Goal: Information Seeking & Learning: Learn about a topic

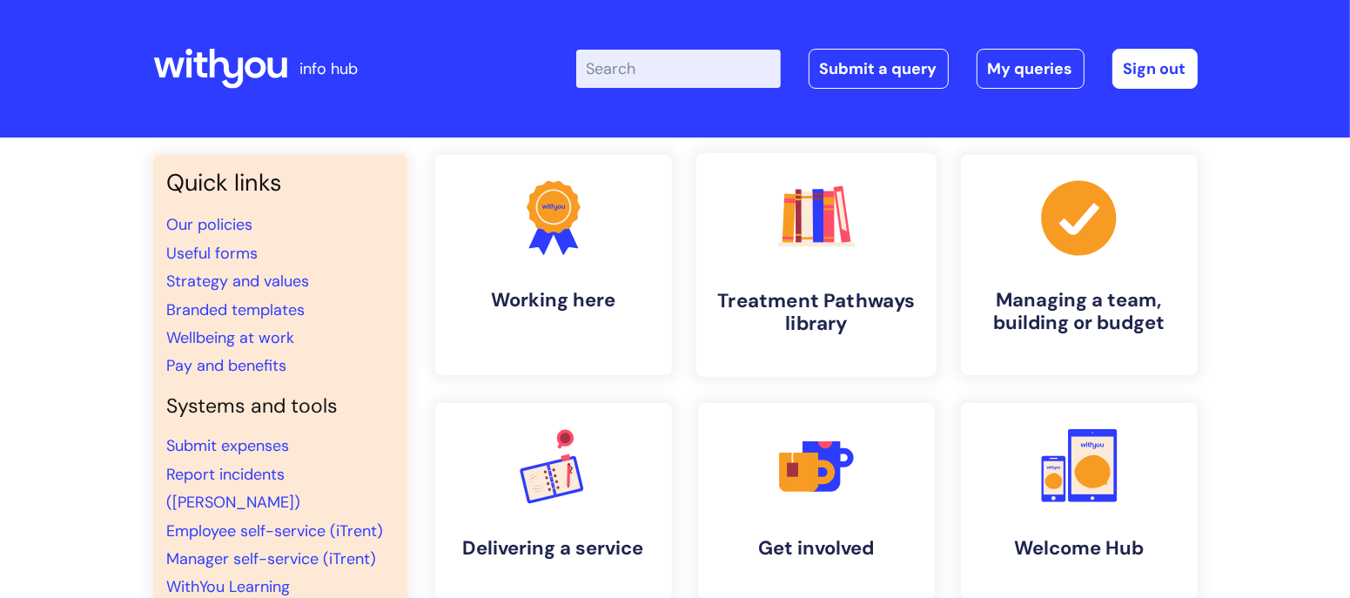
click at [785, 346] on link ".cls-1{fill:#f89b22;}.cls-1,.cls-2,.cls-3,.cls-4,.cls-5,.cls-6,.cls-7{stroke-wi…" at bounding box center [815, 265] width 240 height 224
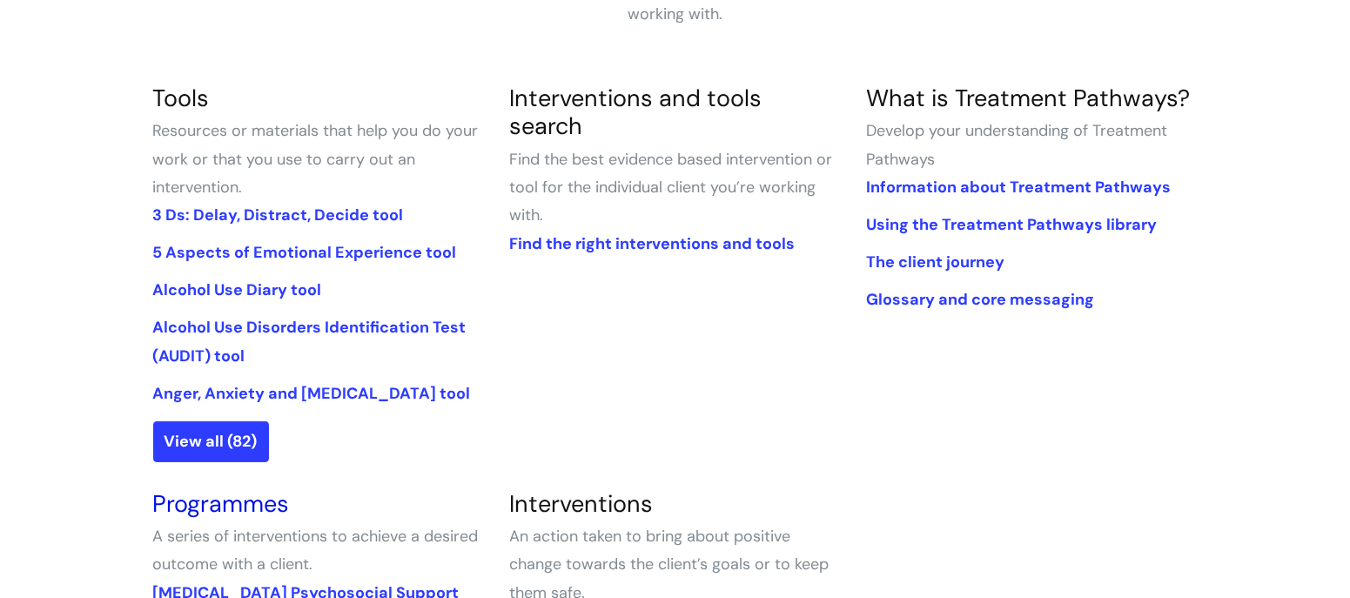
scroll to position [383, 0]
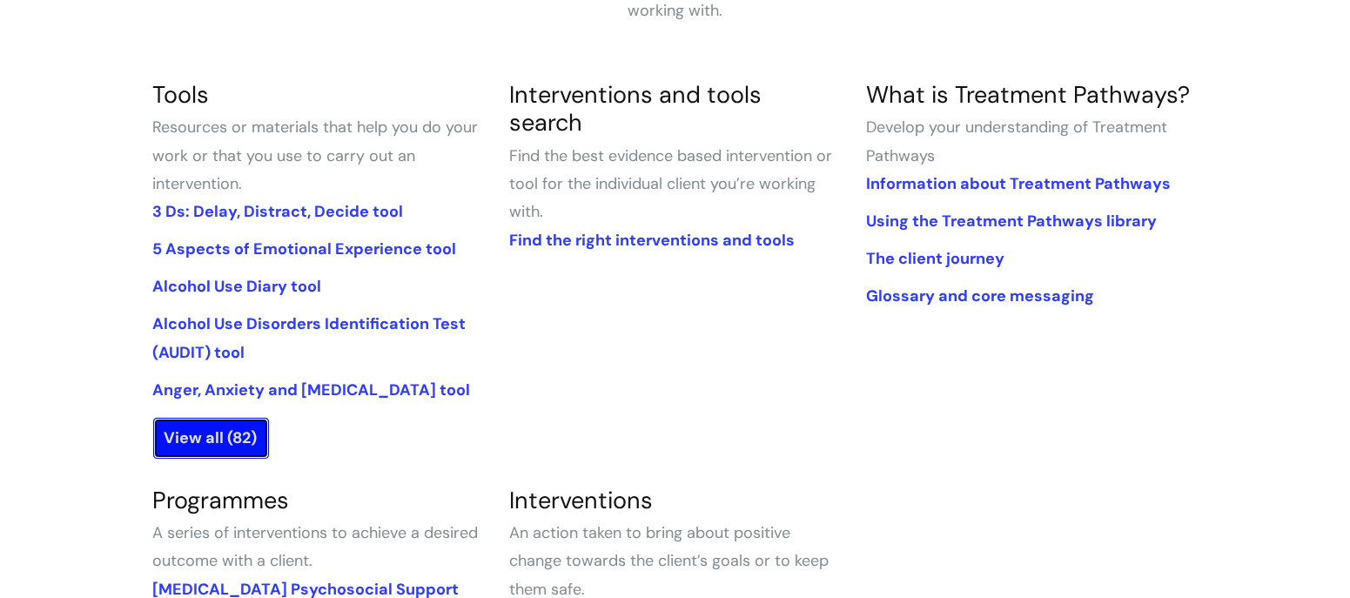
click at [216, 433] on link "View all (82)" at bounding box center [211, 438] width 116 height 40
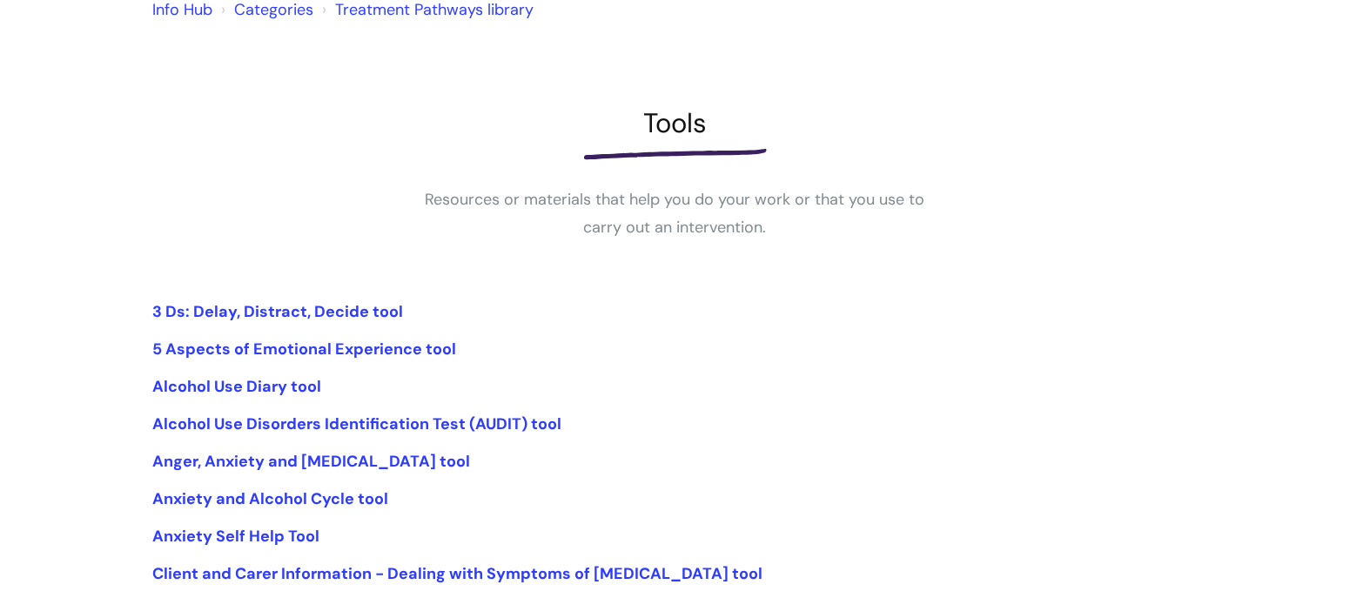
scroll to position [167, 0]
click at [345, 467] on link "Anger, Anxiety and [MEDICAL_DATA] tool" at bounding box center [312, 460] width 318 height 21
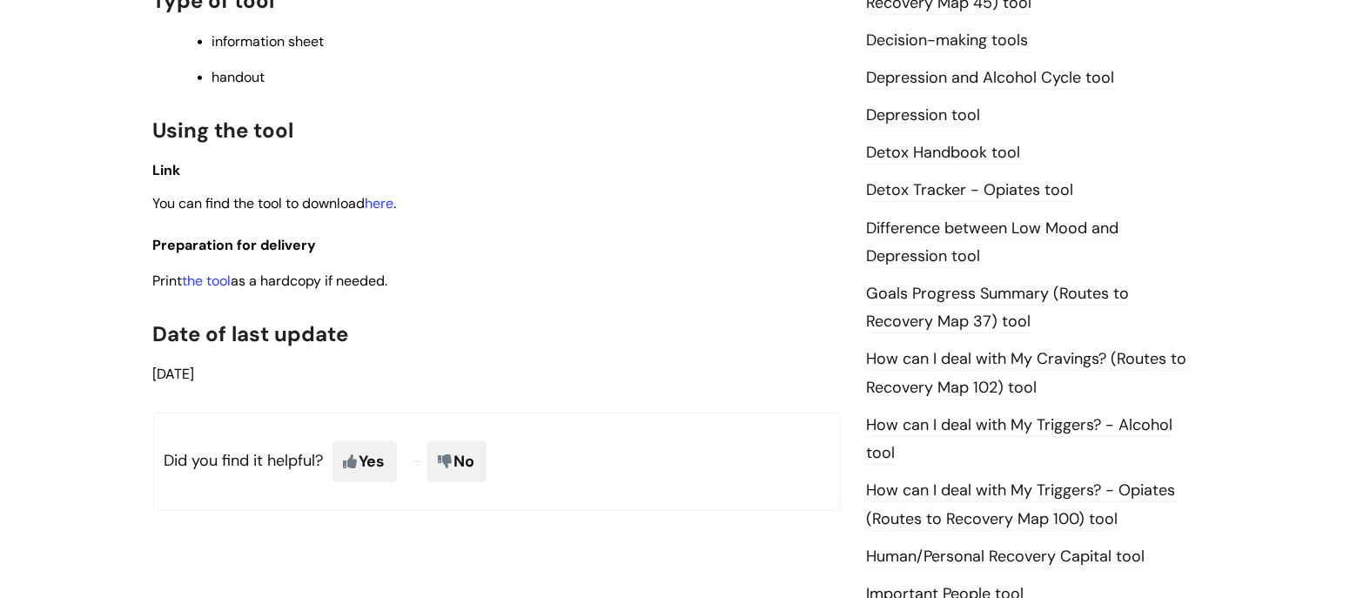
scroll to position [786, 0]
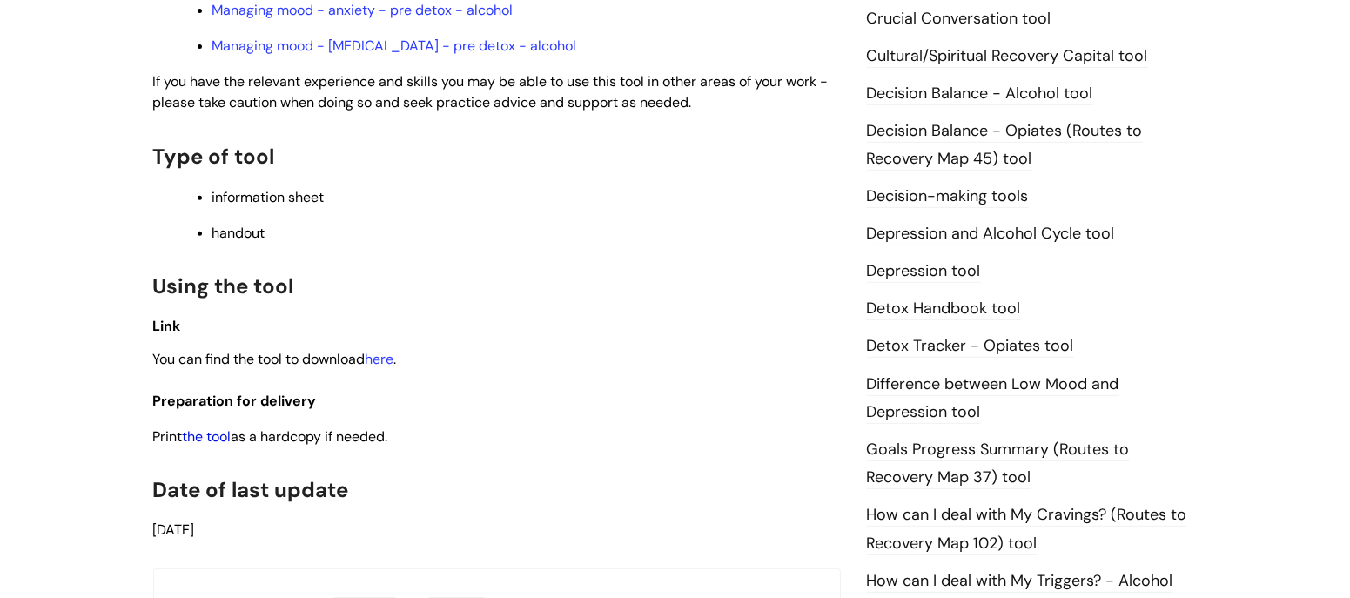
click at [204, 427] on link "the tool" at bounding box center [207, 436] width 49 height 18
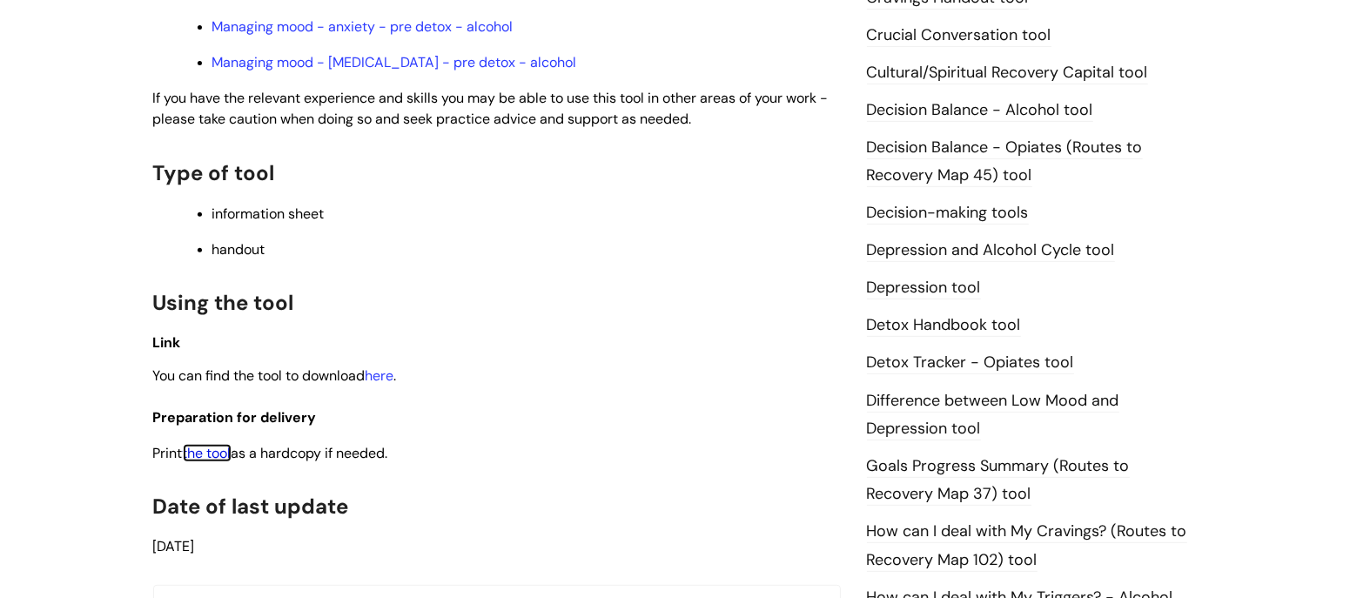
scroll to position [773, 0]
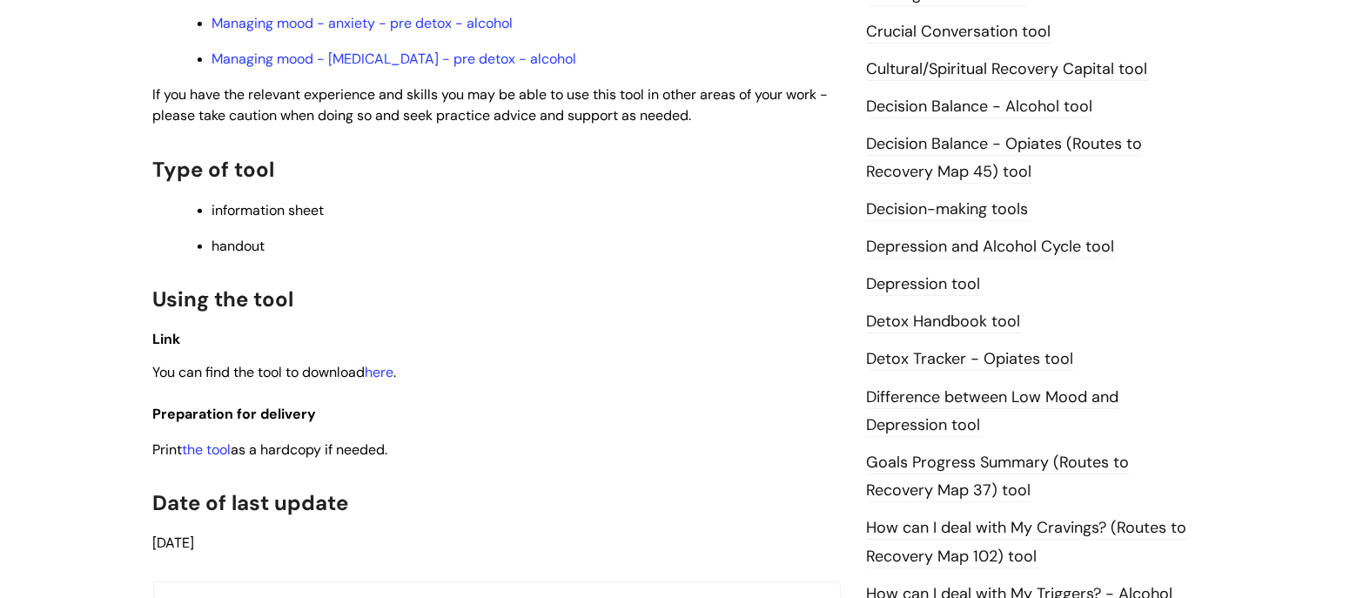
click at [963, 246] on link "Depression and Alcohol Cycle tool" at bounding box center [991, 247] width 248 height 23
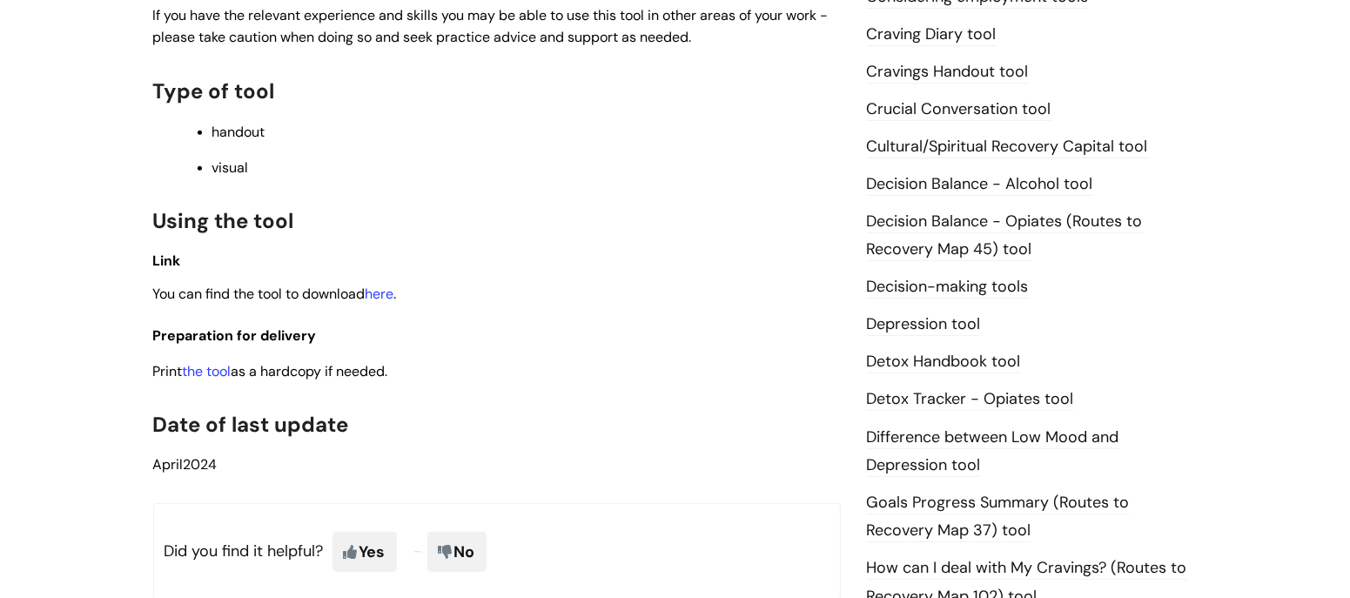
scroll to position [735, 0]
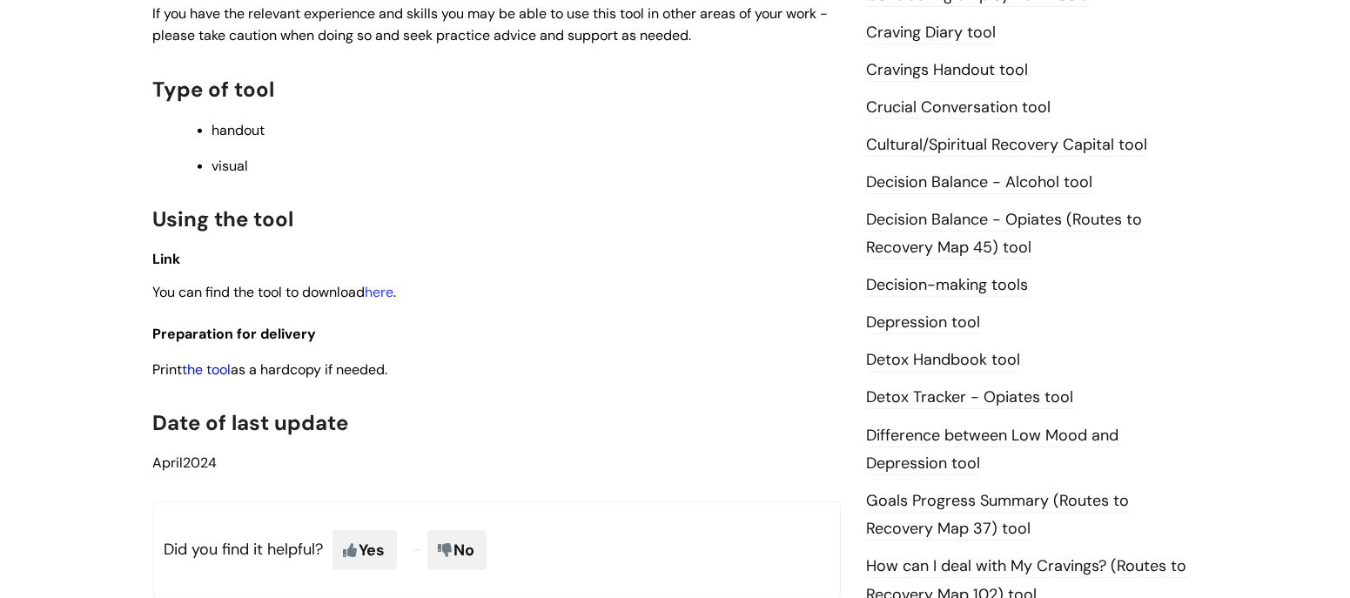
click at [211, 373] on link "the tool" at bounding box center [207, 369] width 49 height 18
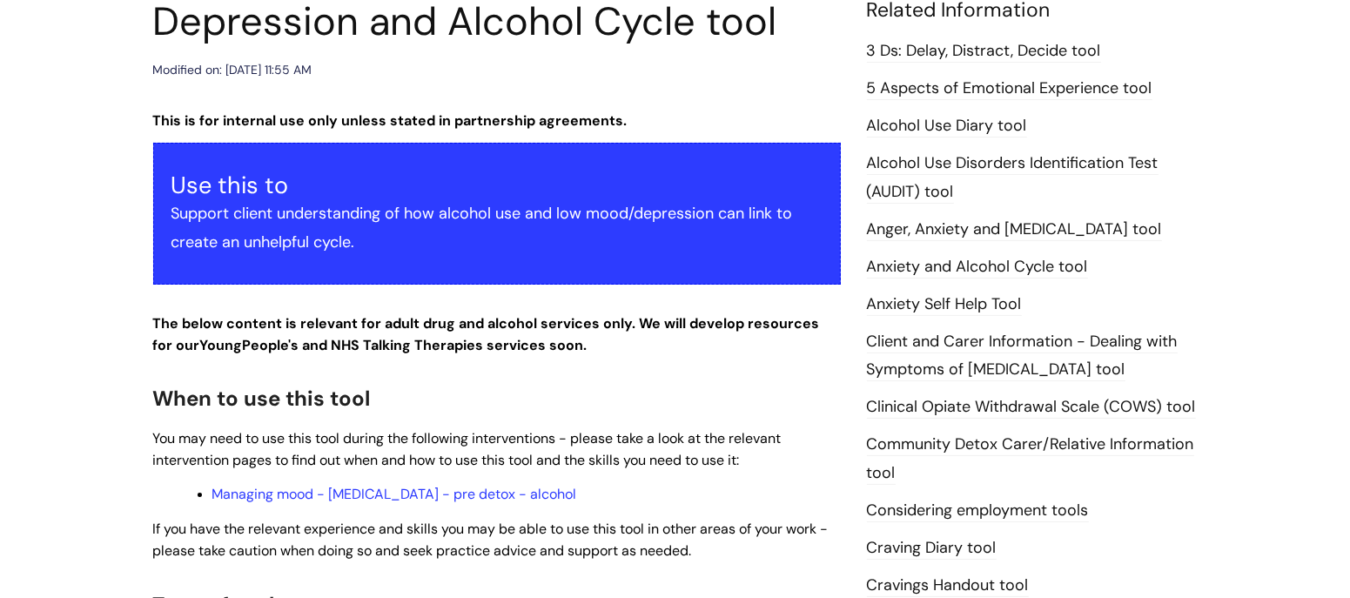
scroll to position [125, 0]
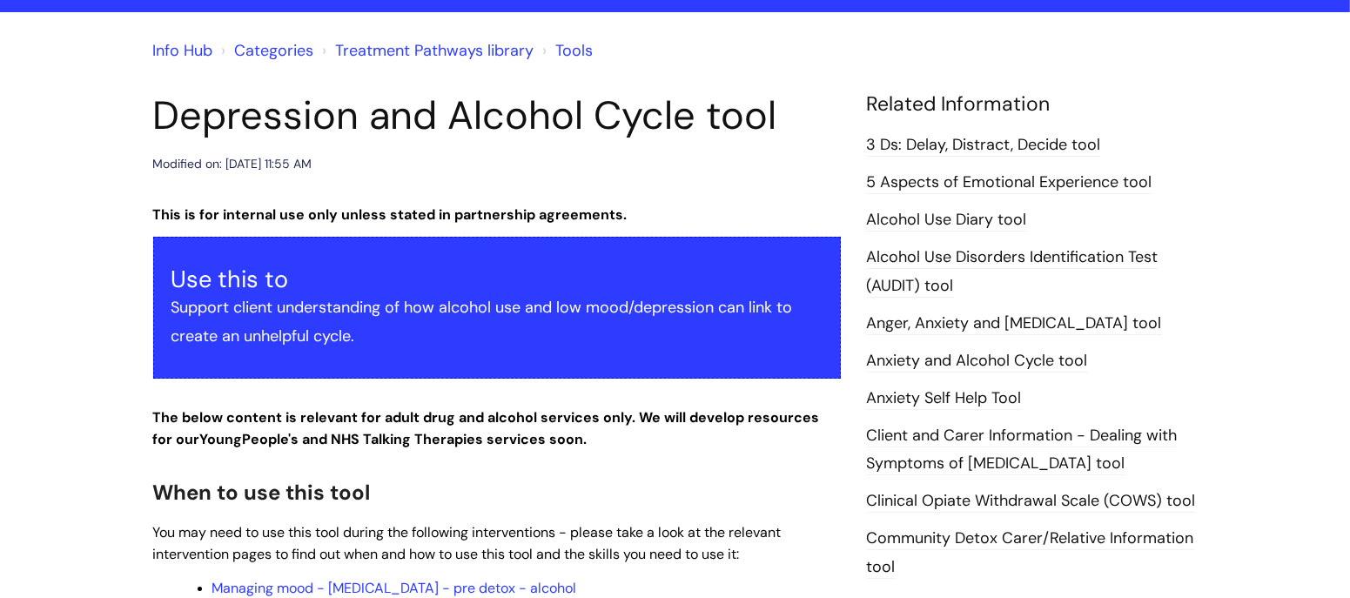
click at [894, 326] on link "Anger, Anxiety and [MEDICAL_DATA] tool" at bounding box center [1014, 323] width 295 height 23
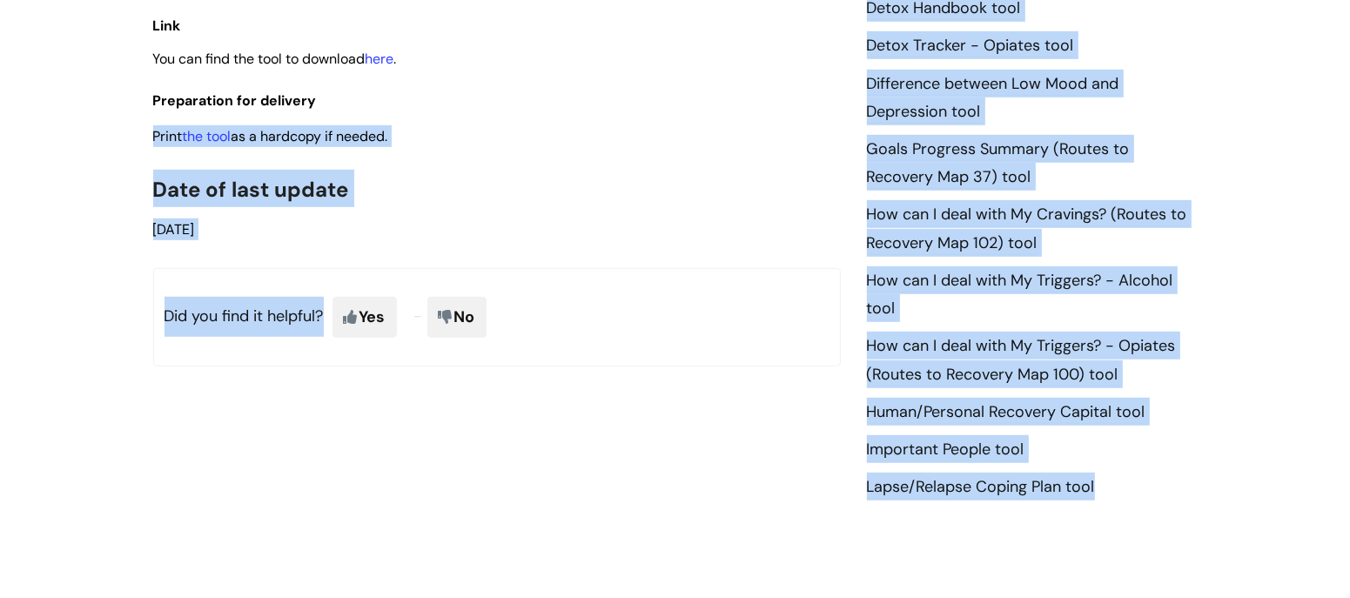
scroll to position [1044, 0]
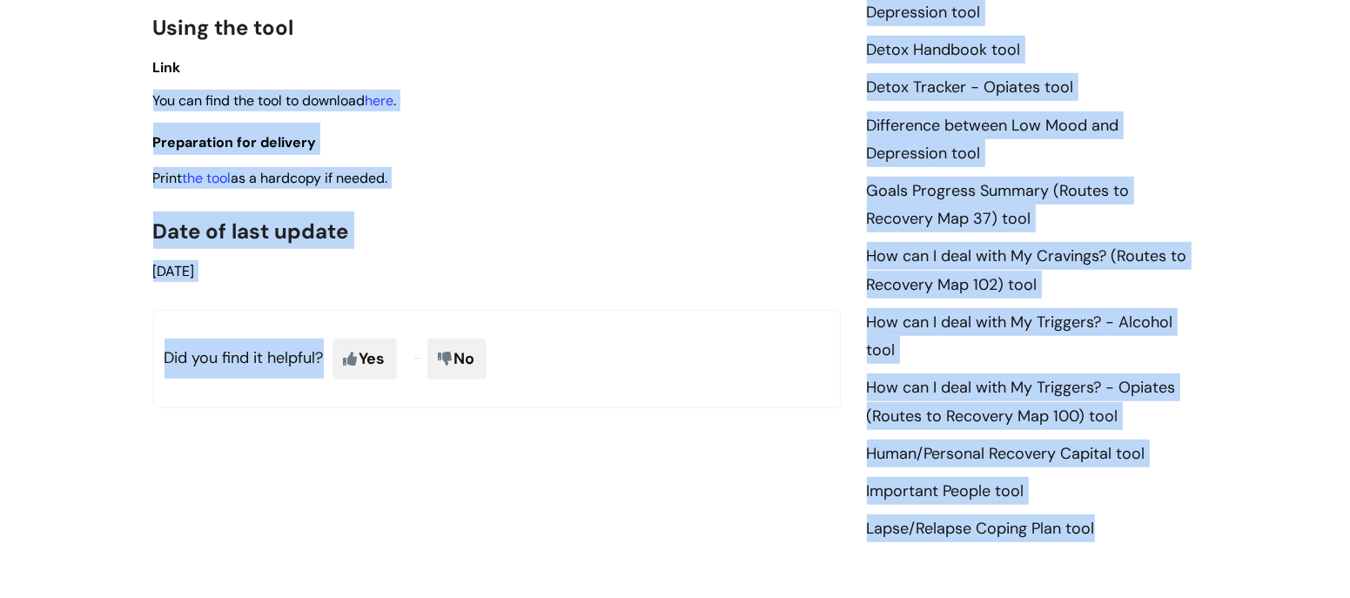
drag, startPoint x: 1159, startPoint y: 469, endPoint x: 848, endPoint y: 4, distance: 559.5
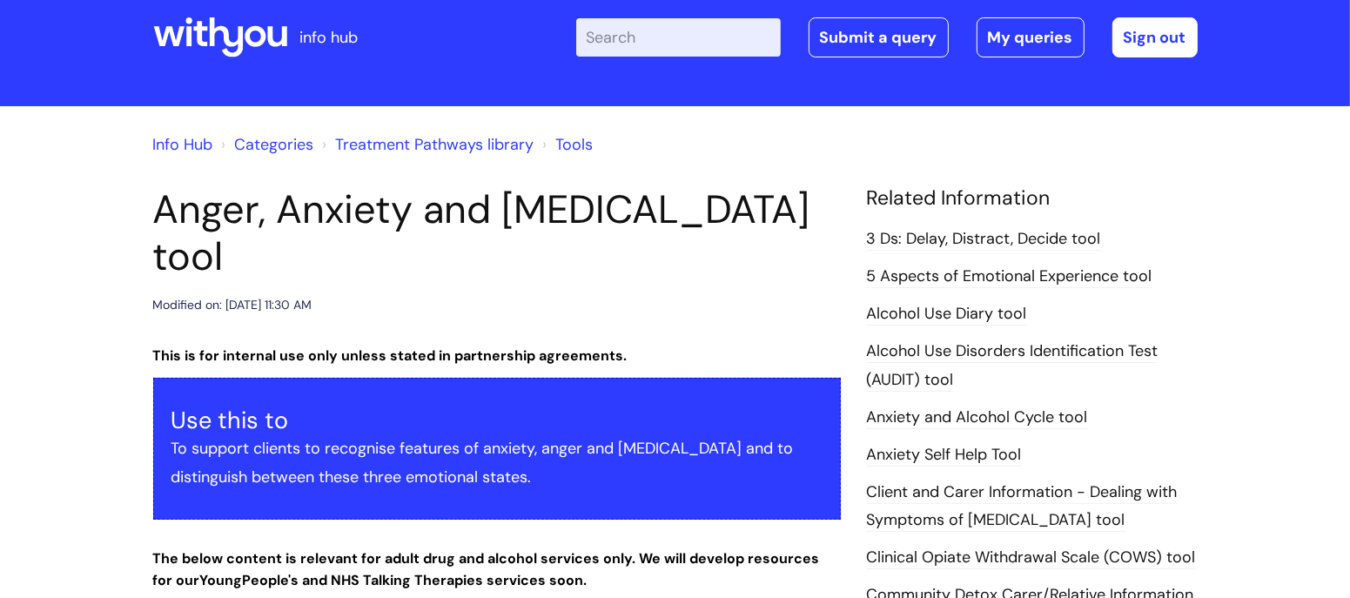
scroll to position [0, 0]
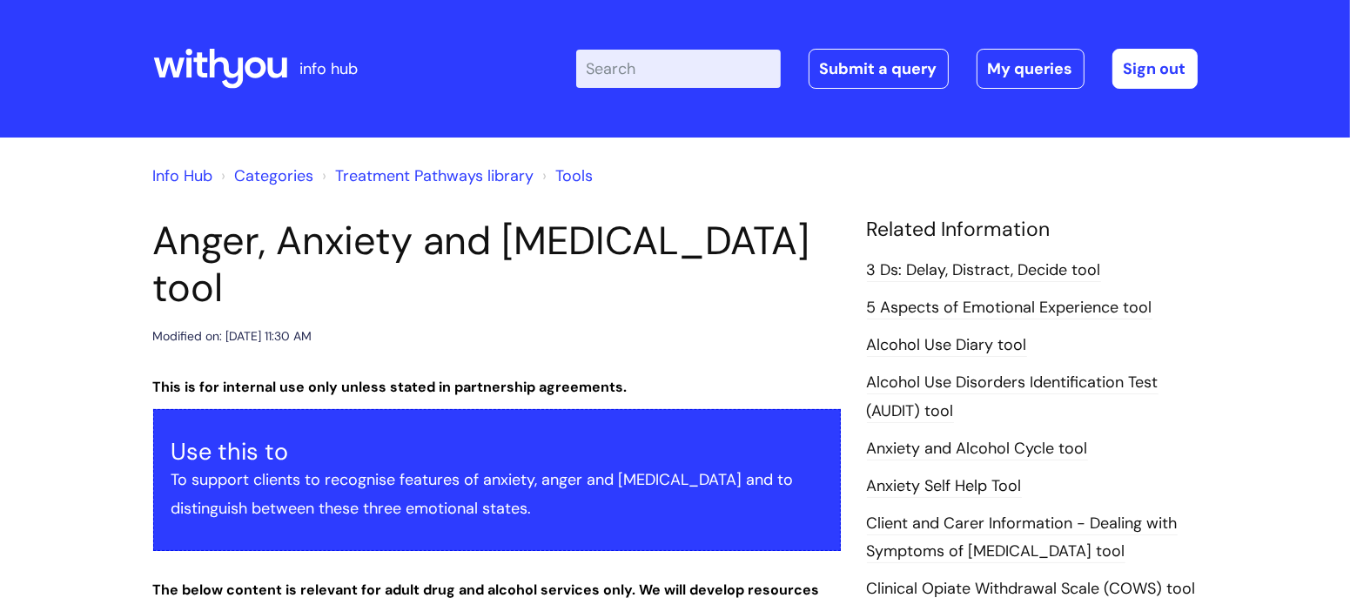
drag, startPoint x: 1095, startPoint y: 553, endPoint x: 846, endPoint y: -21, distance: 625.2
click at [846, 0] on html "info hub Enter your search term here... Search Submit a query My queries Welcom…" at bounding box center [675, 299] width 1350 height 598
click at [806, 198] on div "Info Hub Categories Treatment Pathways library Tools" at bounding box center [675, 186] width 1044 height 63
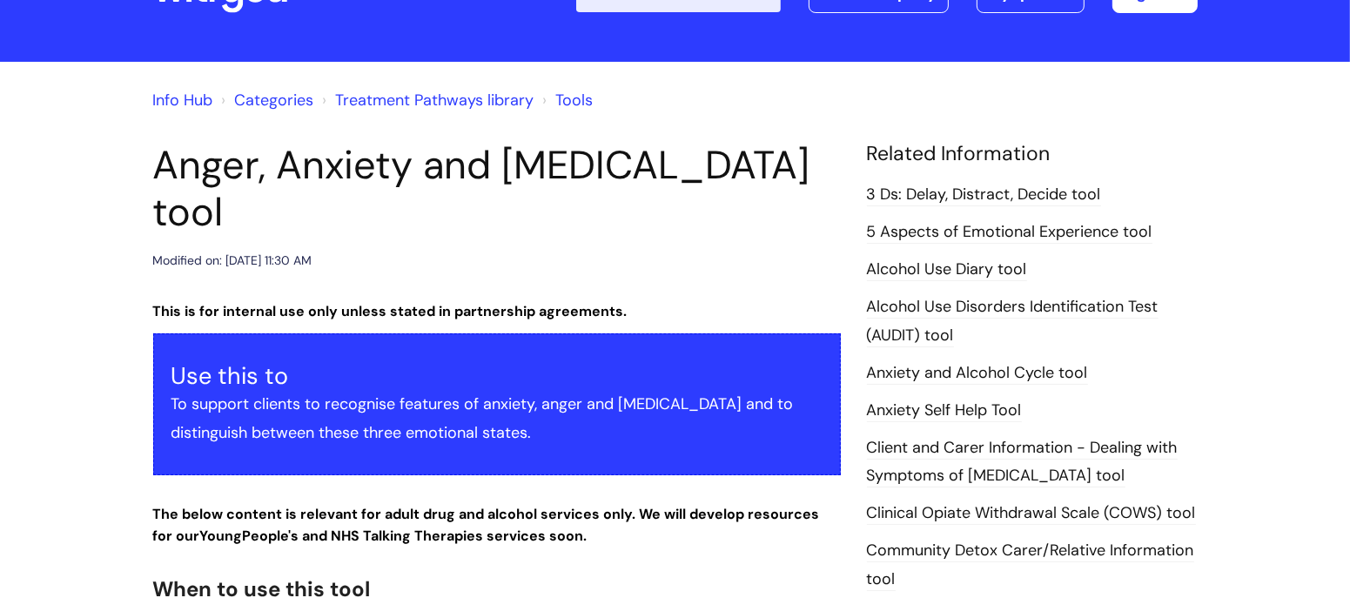
scroll to position [78, 0]
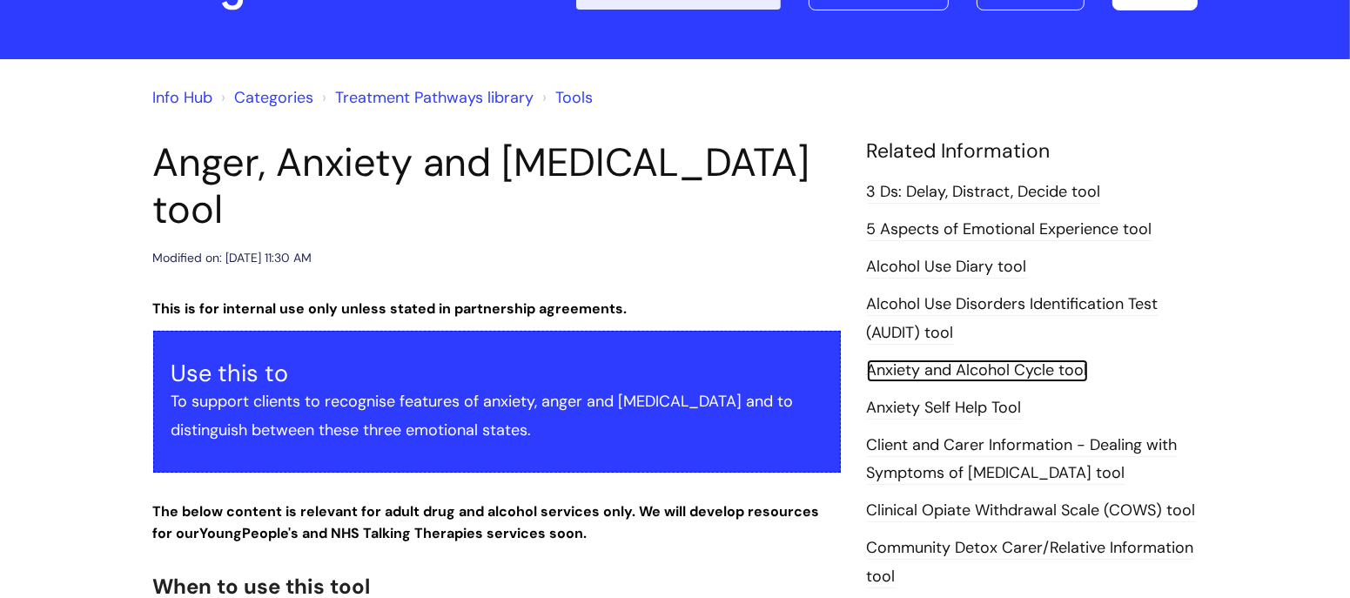
click at [1002, 366] on link "Anxiety and Alcohol Cycle tool" at bounding box center [977, 370] width 221 height 23
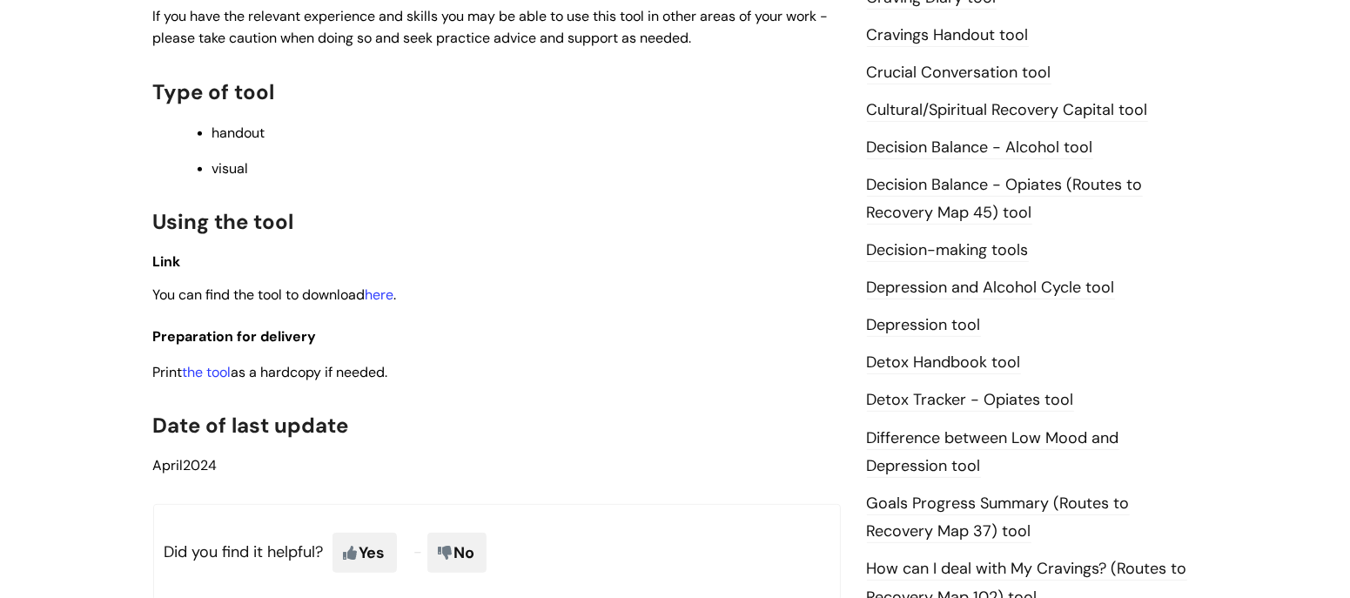
scroll to position [733, 0]
click at [374, 299] on link "here" at bounding box center [380, 294] width 29 height 18
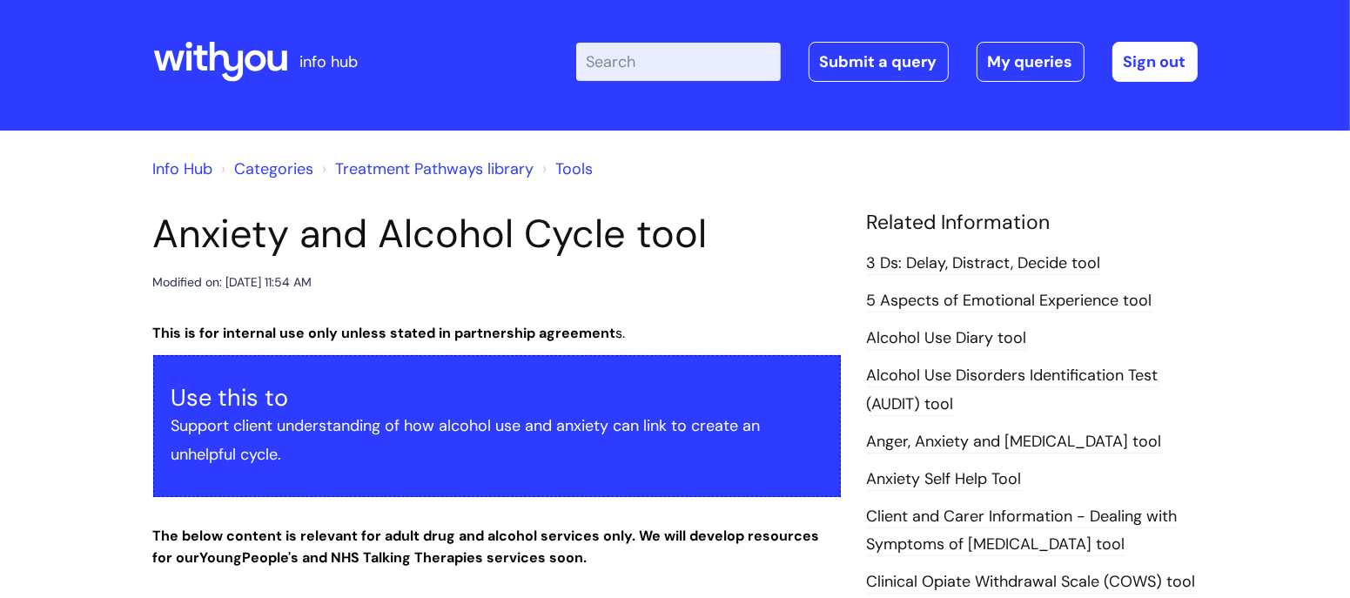
scroll to position [9, 0]
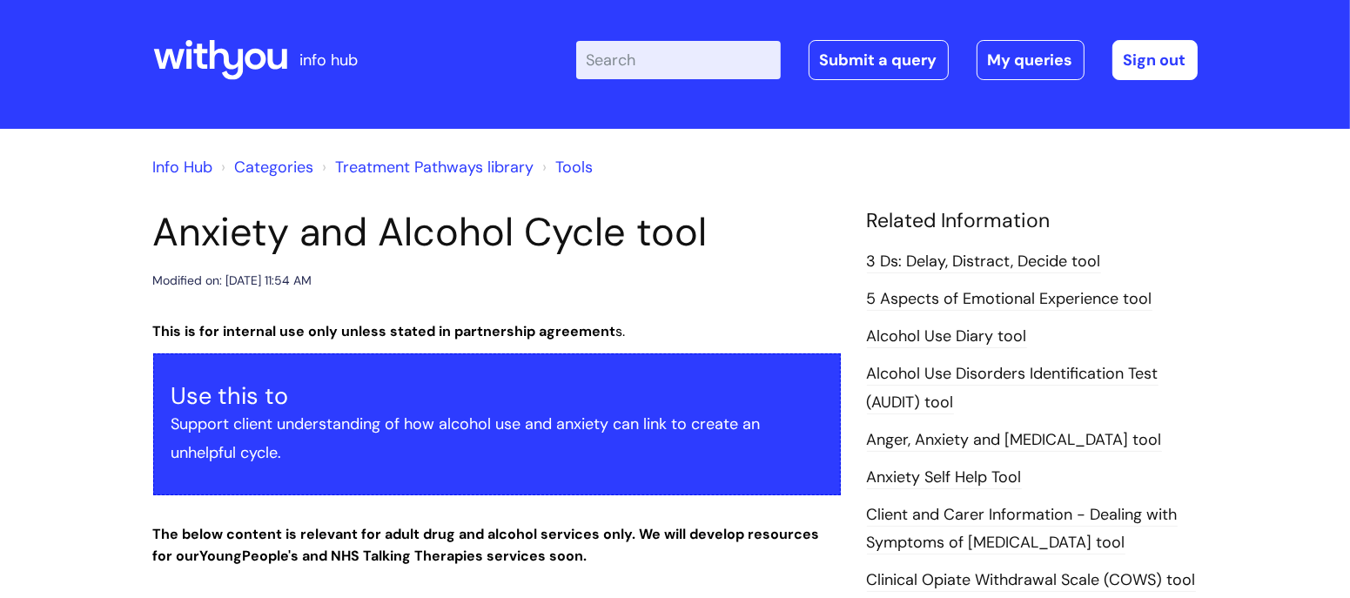
click at [430, 151] on ol "Info Hub Categories Treatment Pathways library Tools" at bounding box center [675, 163] width 1044 height 35
click at [426, 159] on link "Treatment Pathways library" at bounding box center [435, 167] width 198 height 21
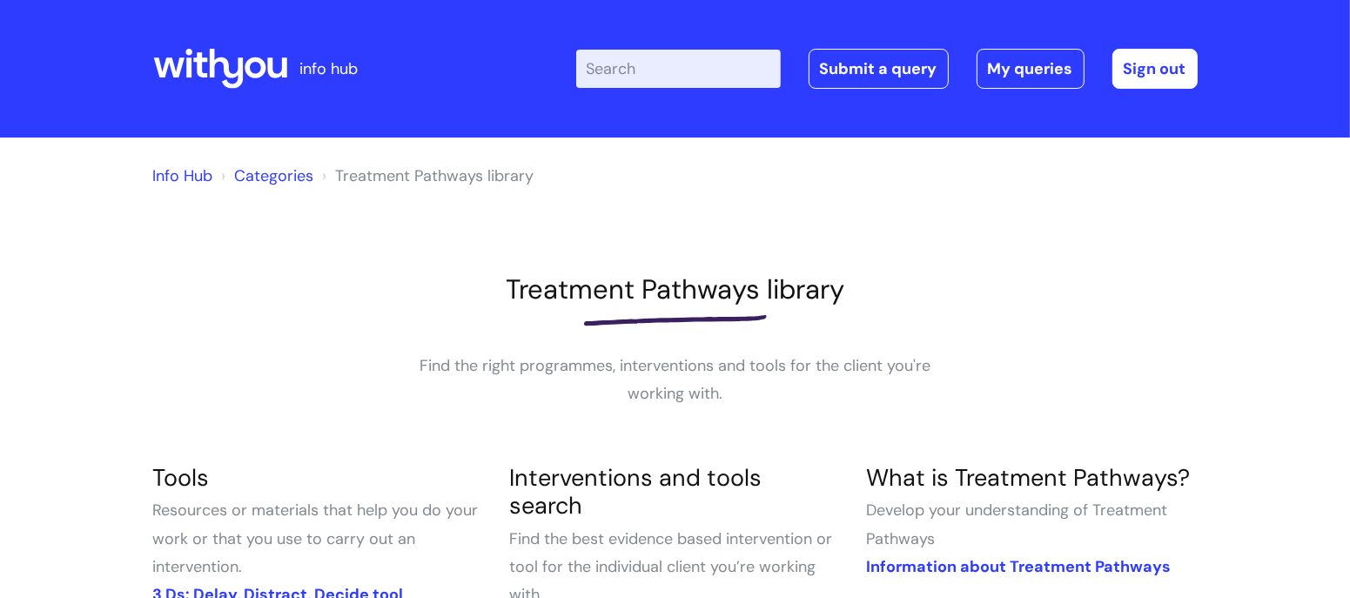
click at [655, 68] on input "Enter your search term here..." at bounding box center [678, 69] width 205 height 38
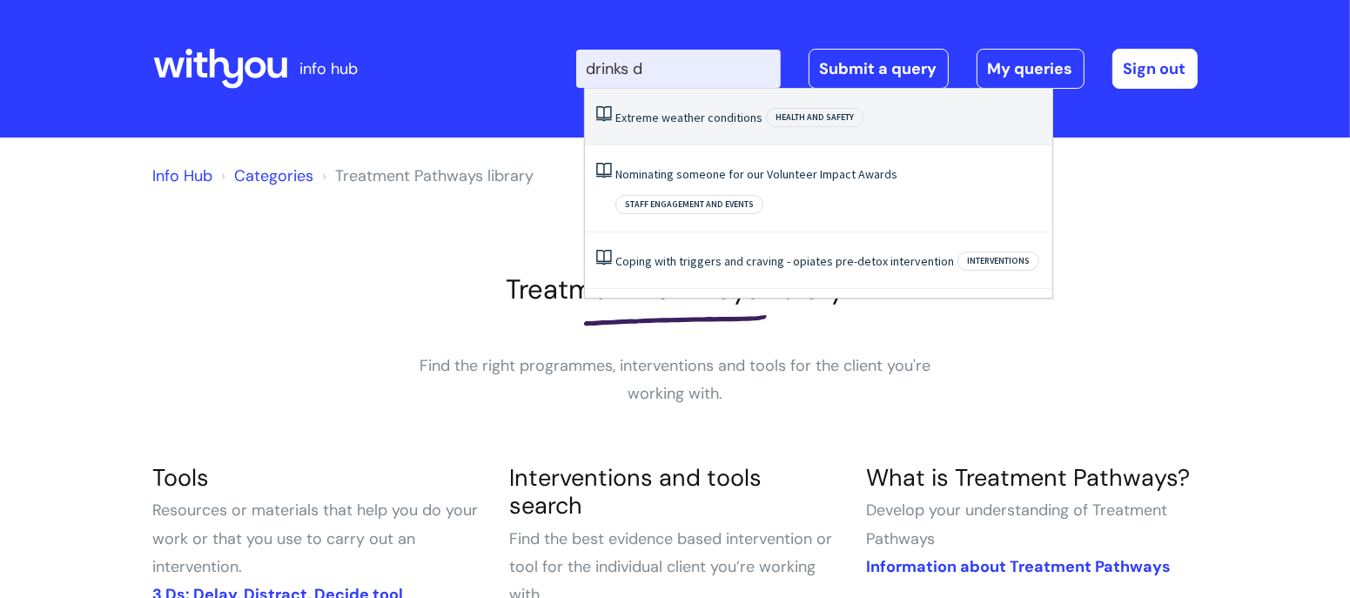
type input "drinks d"
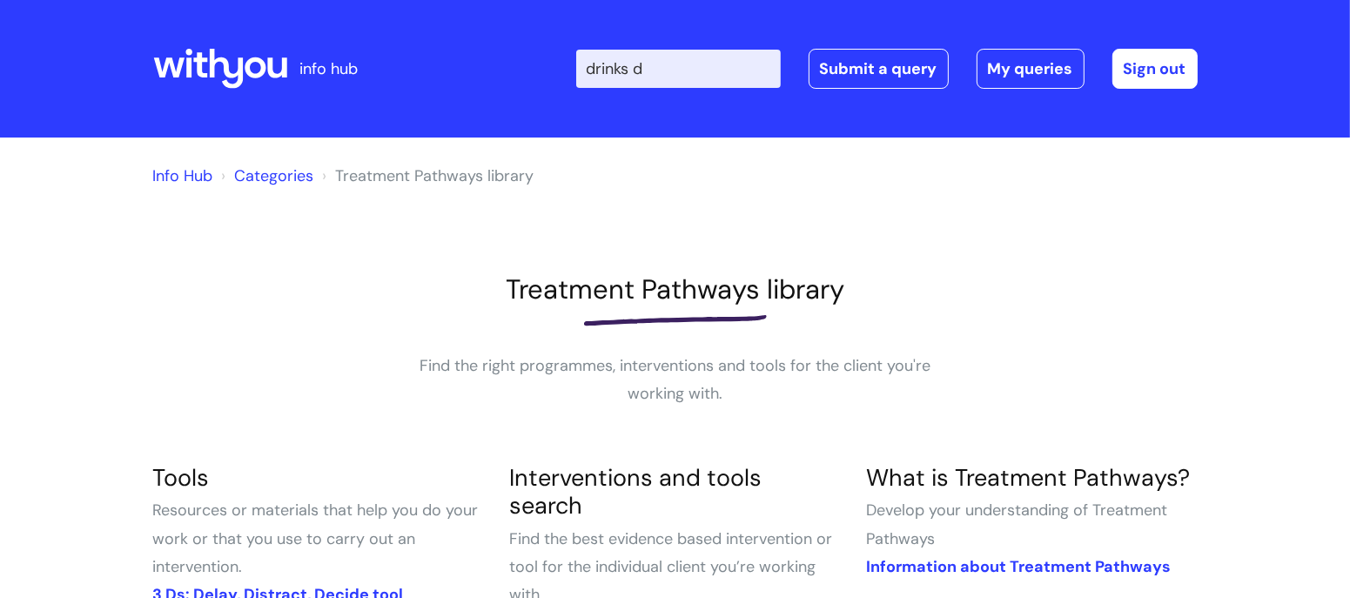
click at [324, 315] on div at bounding box center [675, 320] width 1044 height 28
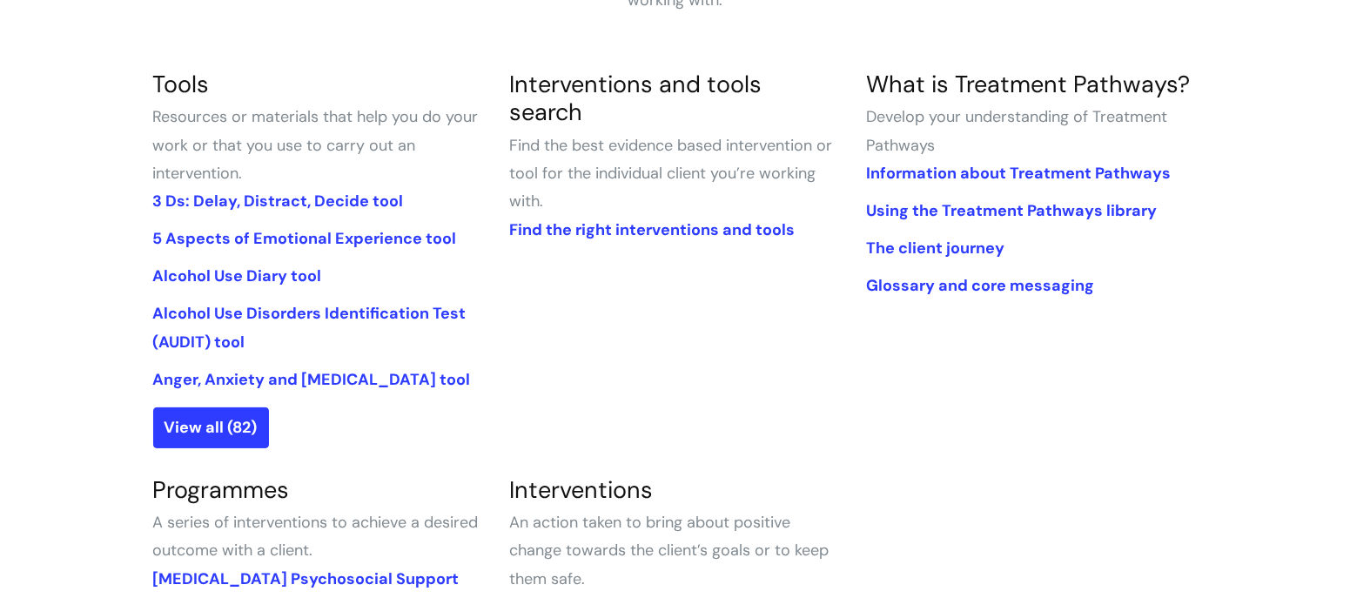
scroll to position [292, 0]
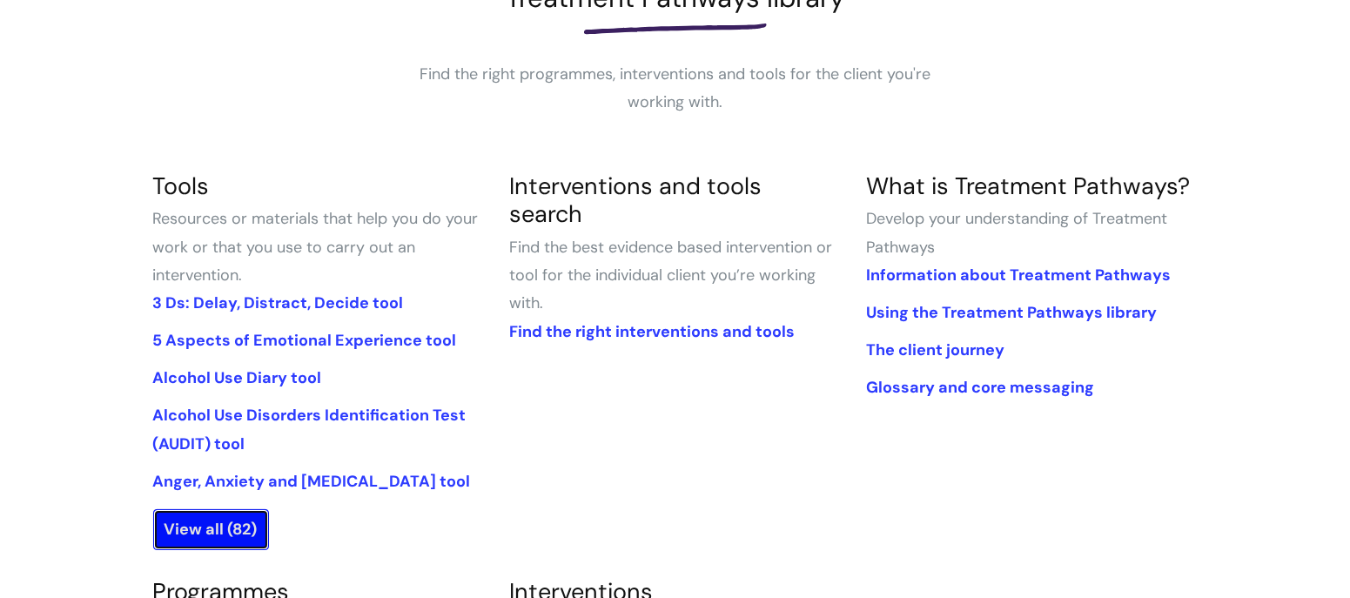
click at [191, 534] on link "View all (82)" at bounding box center [211, 529] width 116 height 40
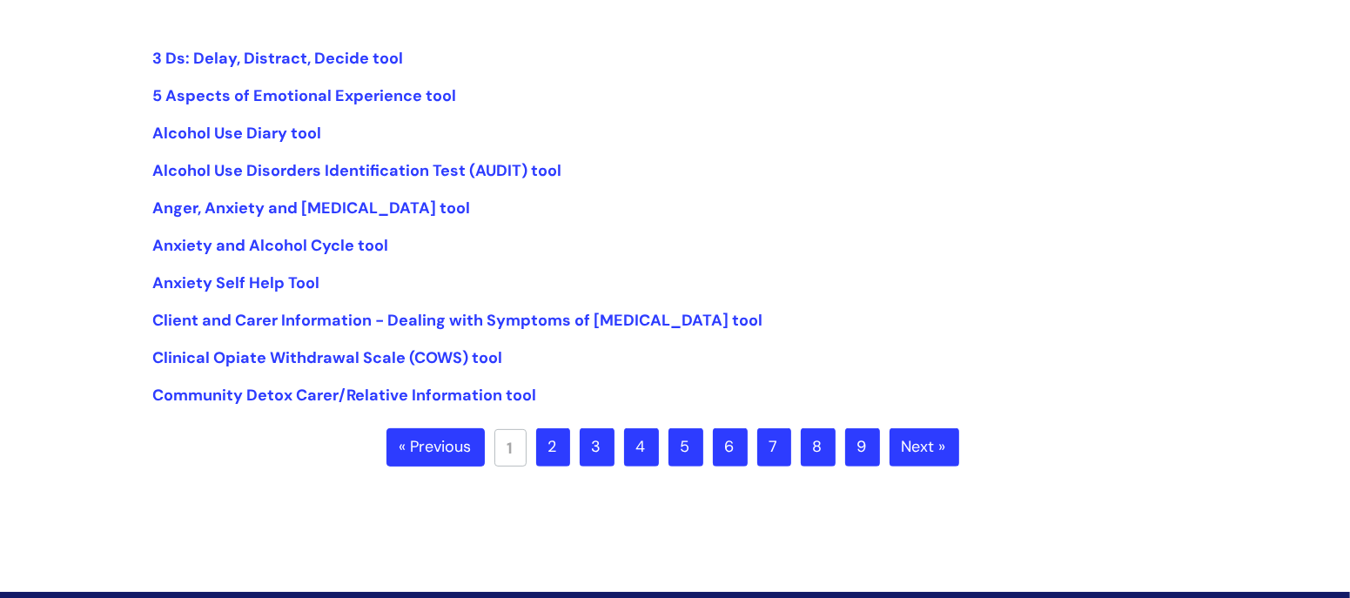
scroll to position [426, 0]
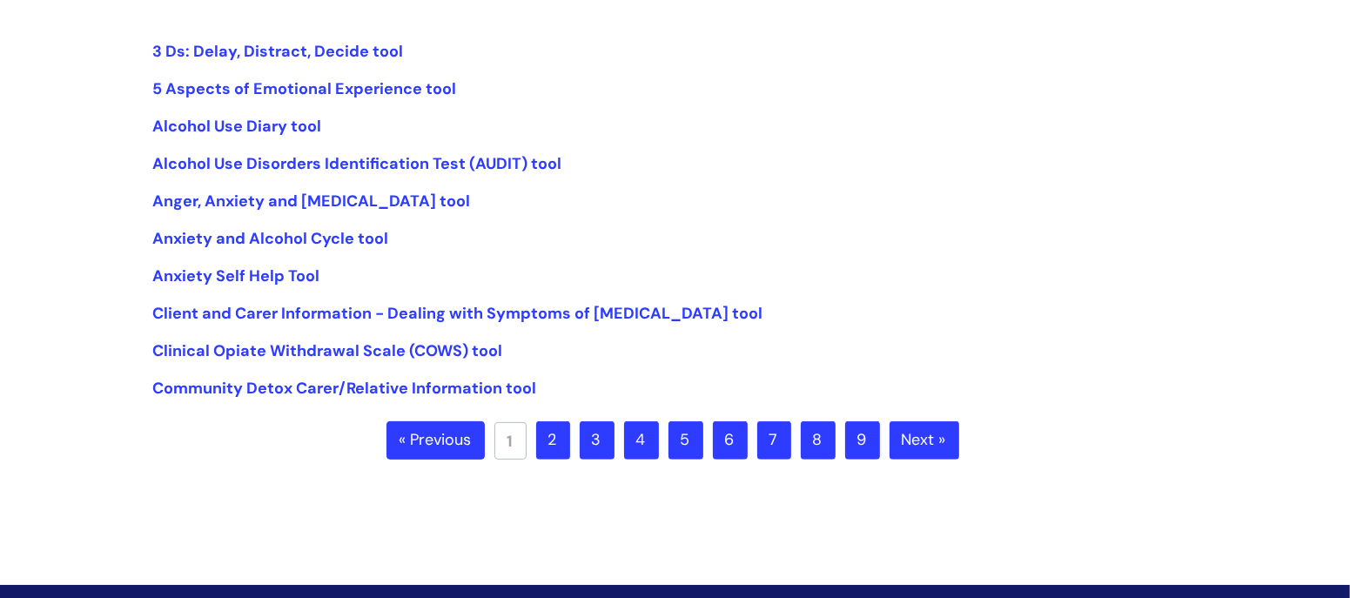
click at [562, 444] on link "2" at bounding box center [553, 440] width 34 height 38
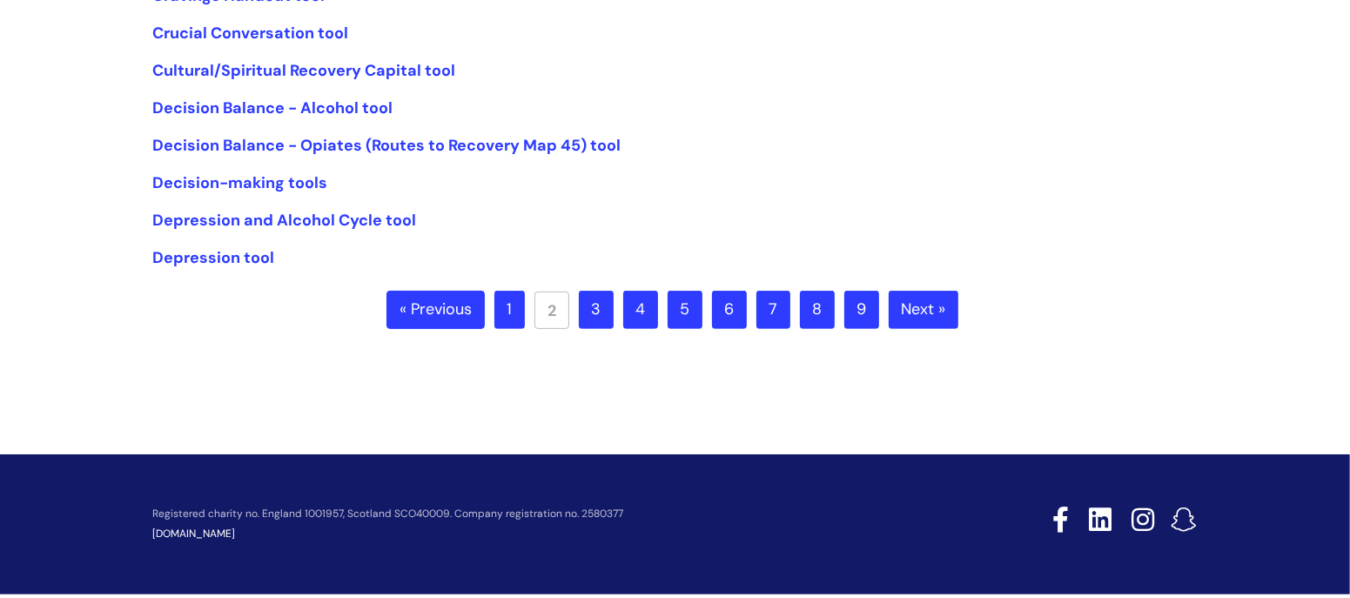
scroll to position [581, 0]
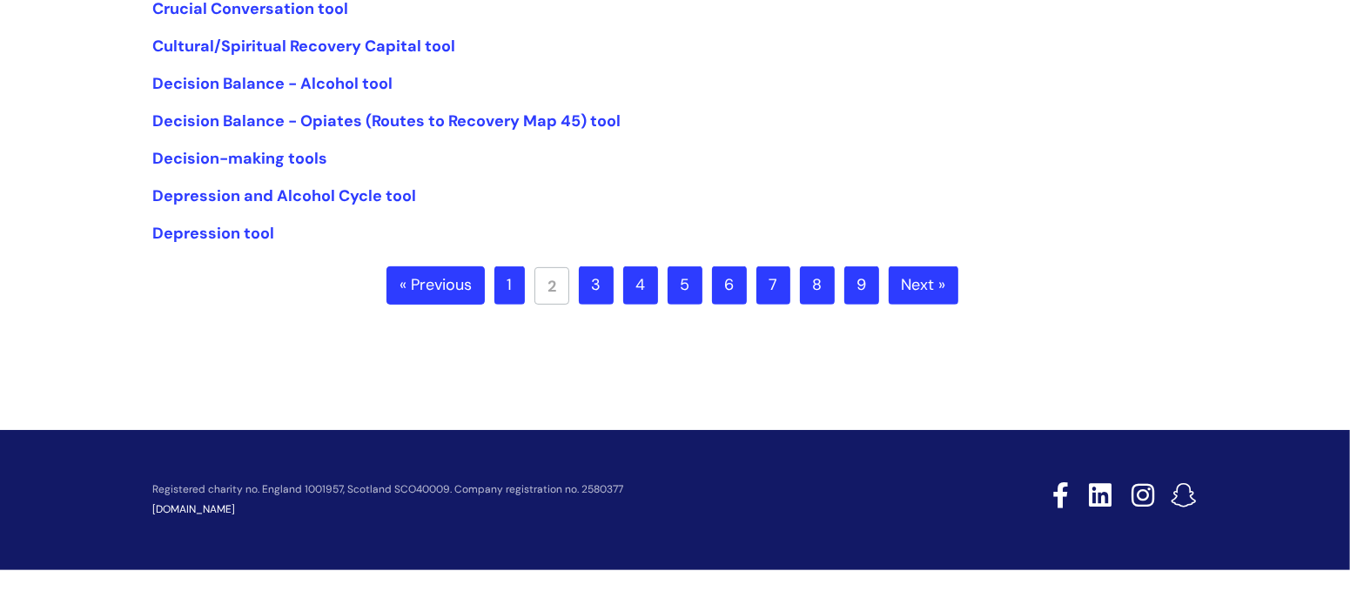
click at [590, 284] on link "3" at bounding box center [596, 285] width 35 height 38
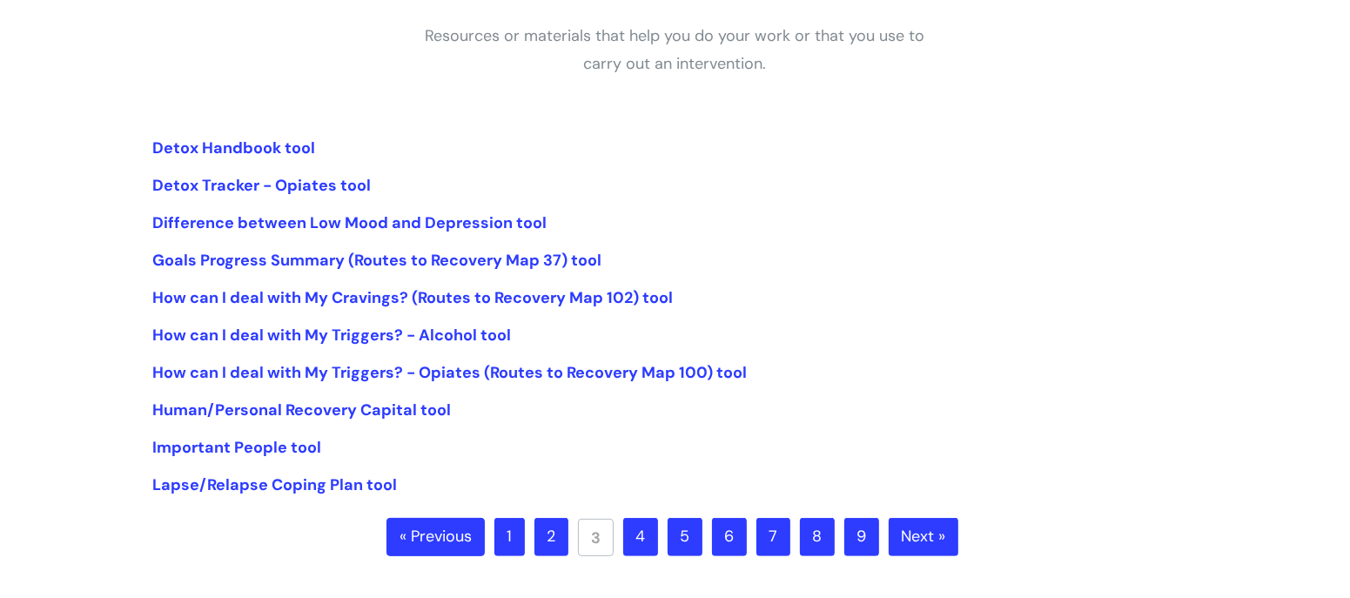
scroll to position [362, 0]
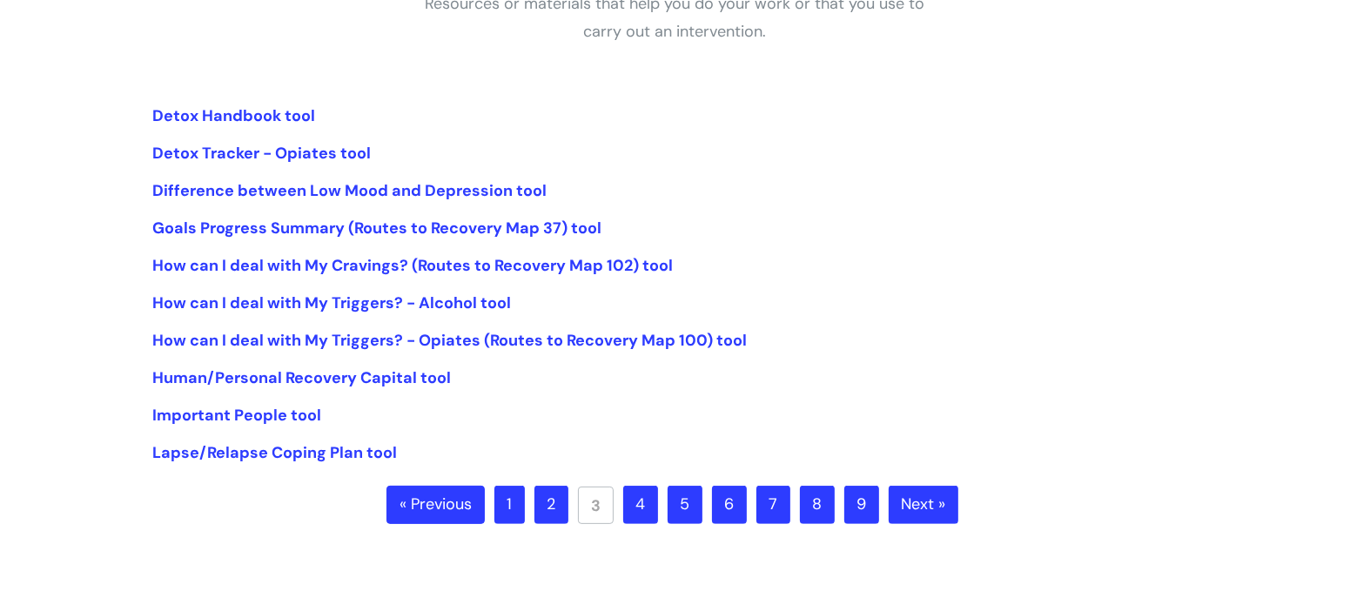
click at [631, 519] on link "4" at bounding box center [640, 505] width 35 height 38
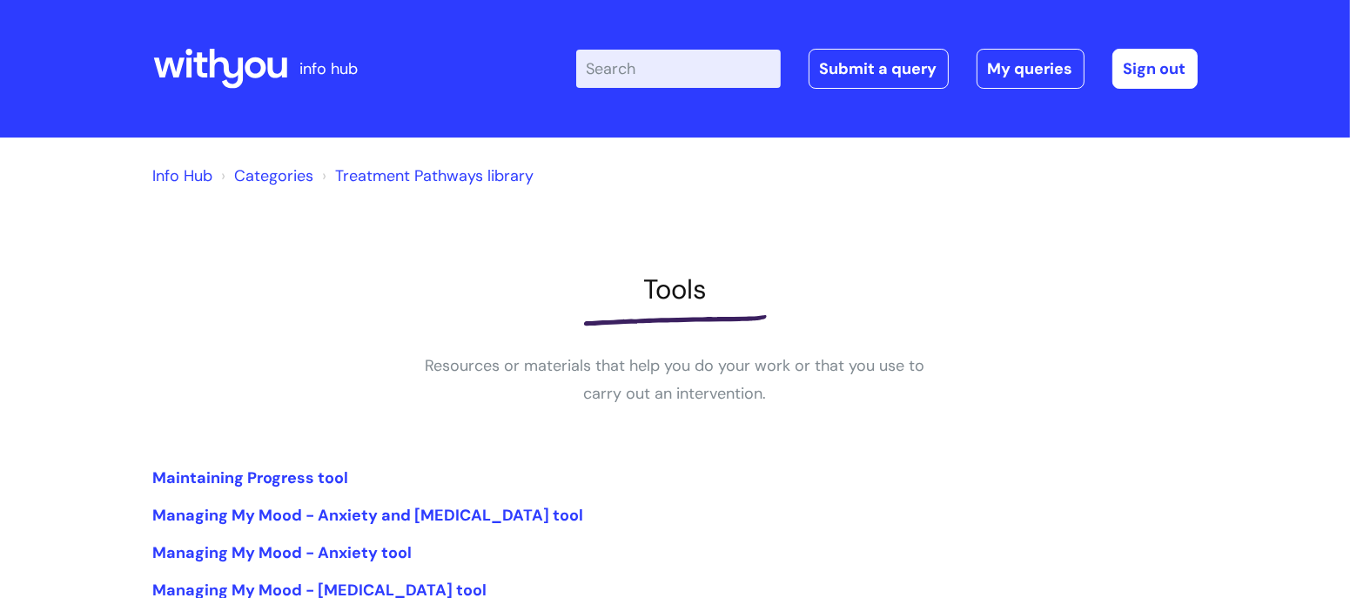
click at [641, 67] on input "Enter your search term here..." at bounding box center [678, 69] width 205 height 38
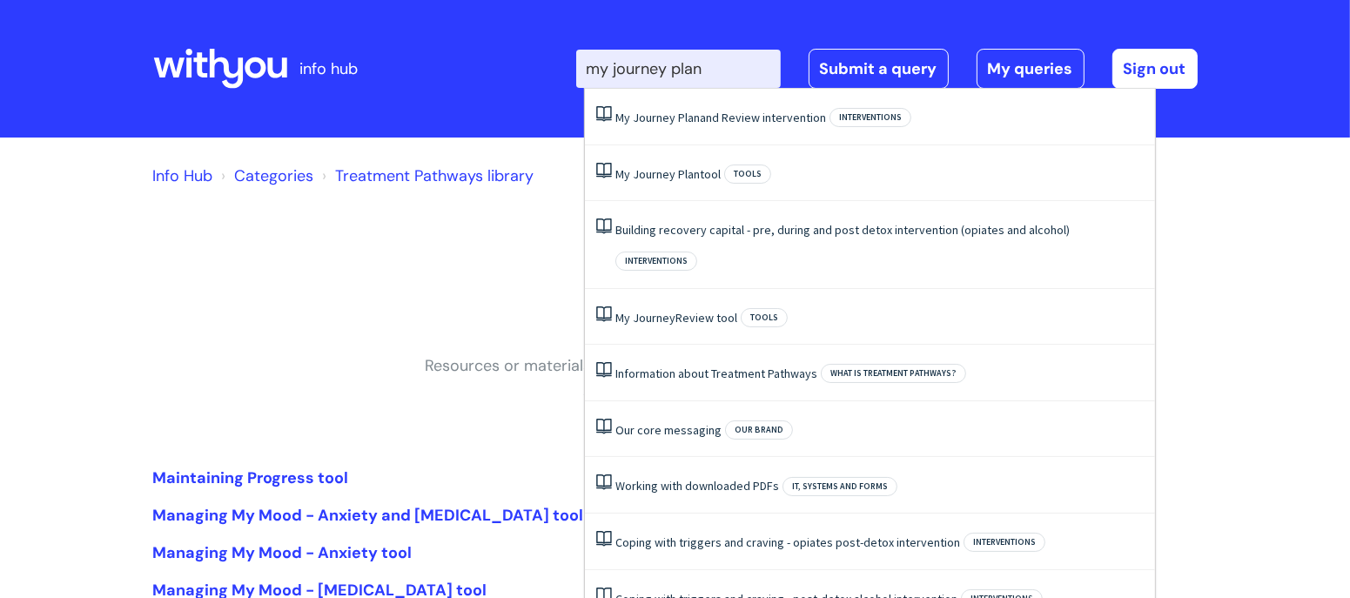
type input "my journey plan"
click button "Search" at bounding box center [0, 0] width 0 height 0
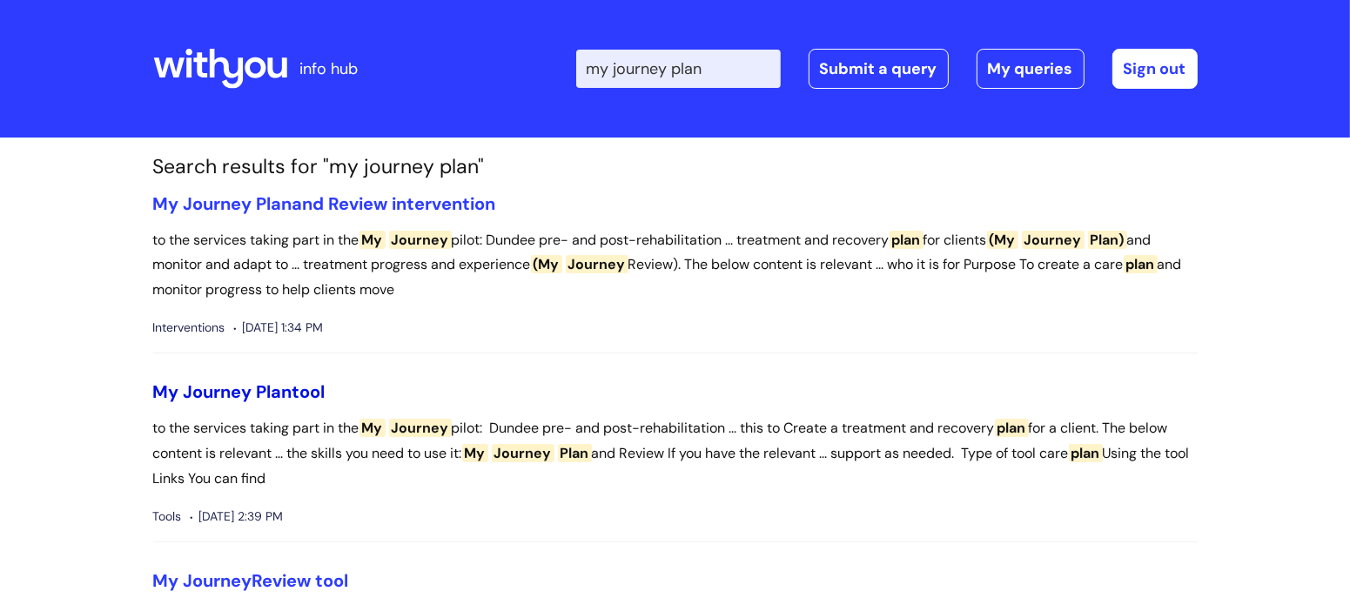
click at [244, 392] on span "Journey" at bounding box center [218, 391] width 69 height 23
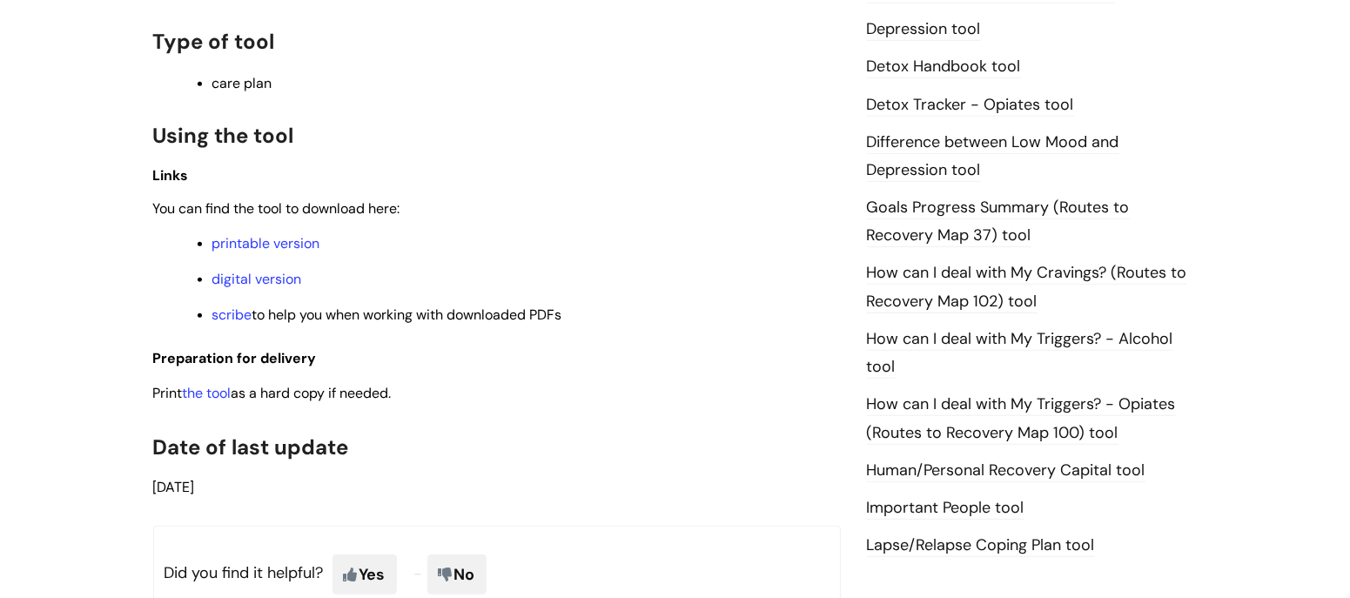
scroll to position [1390, 0]
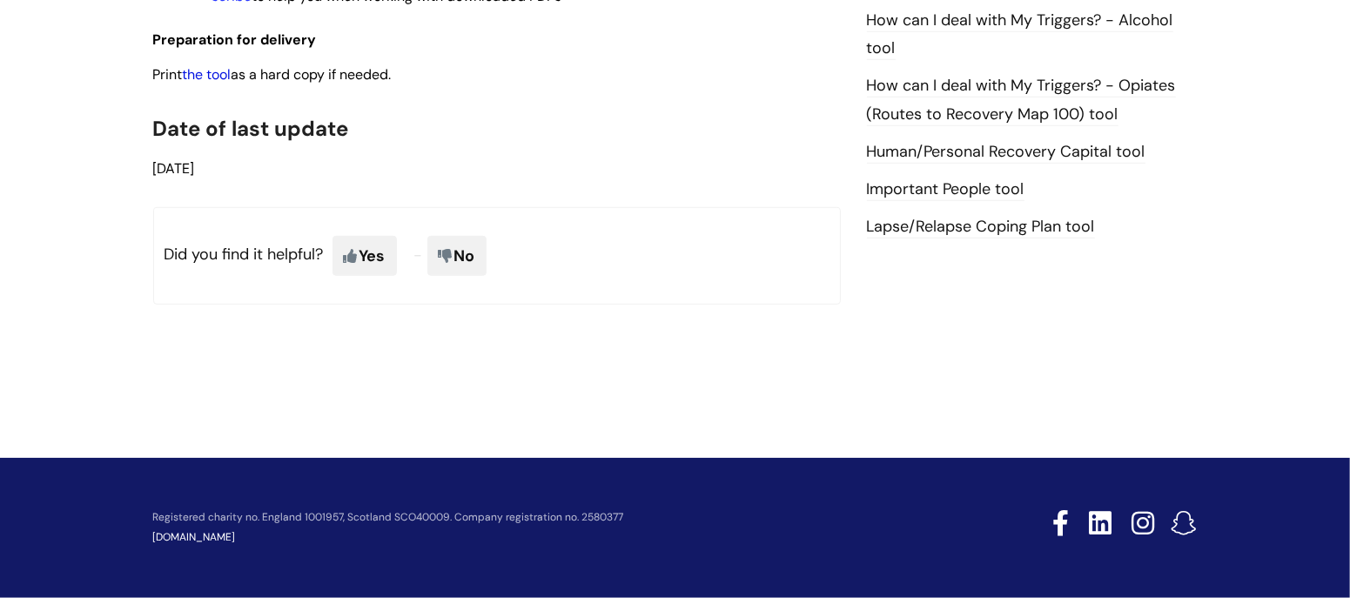
click at [203, 71] on link "the tool" at bounding box center [207, 74] width 49 height 18
